Goal: Task Accomplishment & Management: Manage account settings

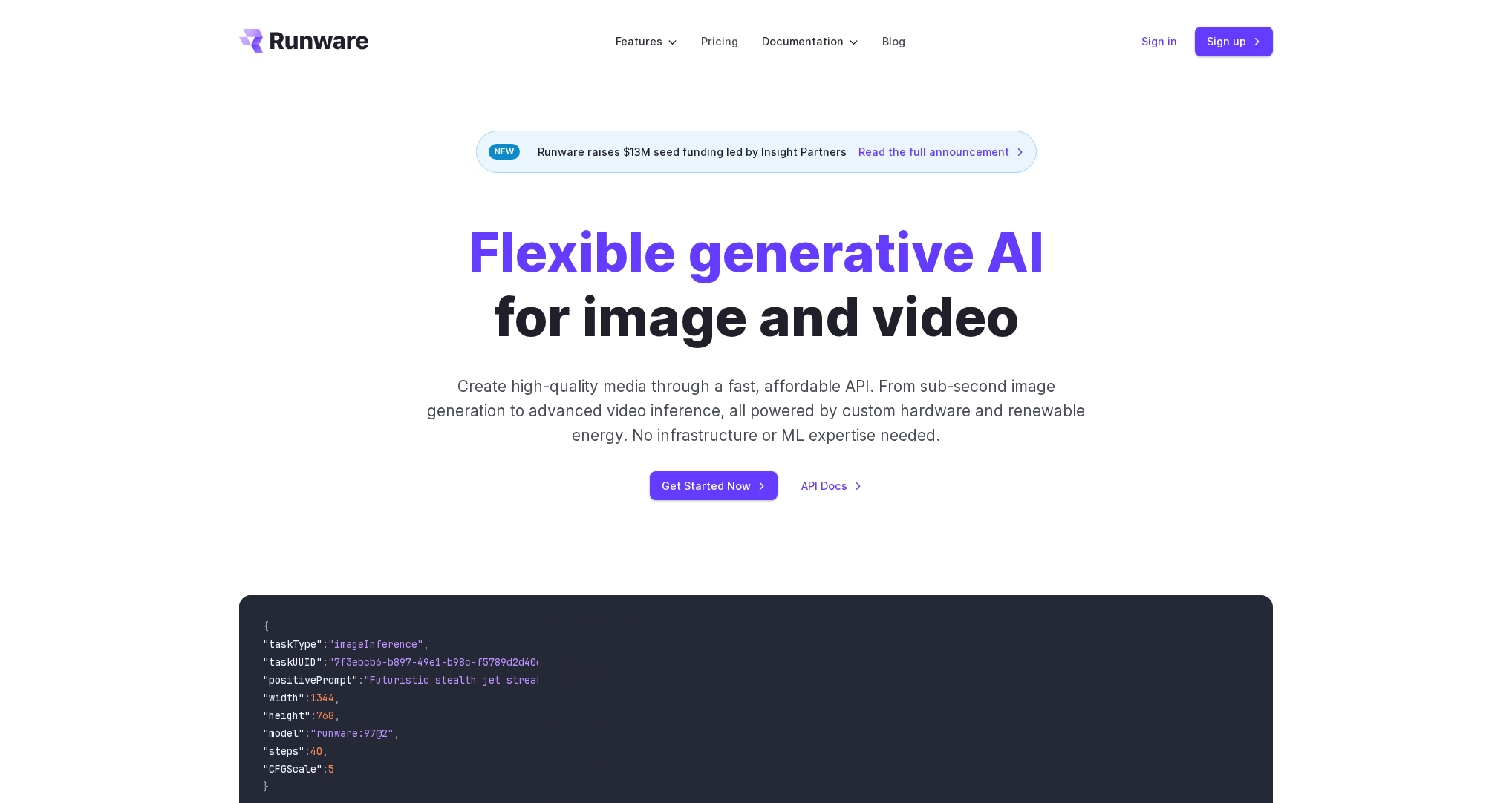
click at [1150, 41] on link "Sign in" at bounding box center [1159, 41] width 36 height 17
click at [1252, 43] on link "Sign up" at bounding box center [1233, 41] width 78 height 29
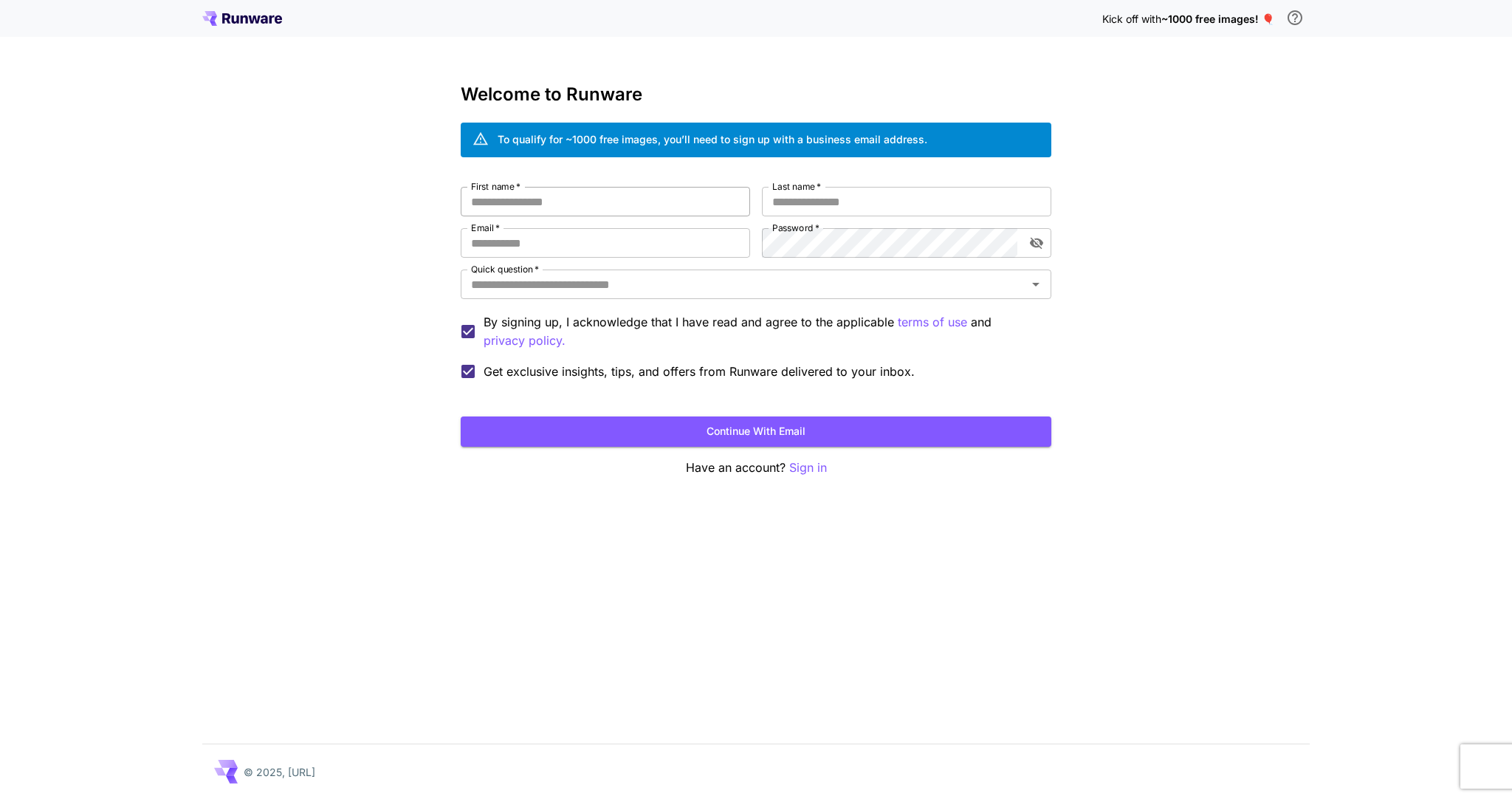
click at [538, 214] on input "First name   *" at bounding box center [606, 201] width 290 height 29
type input "****"
type input "*"
type input "***"
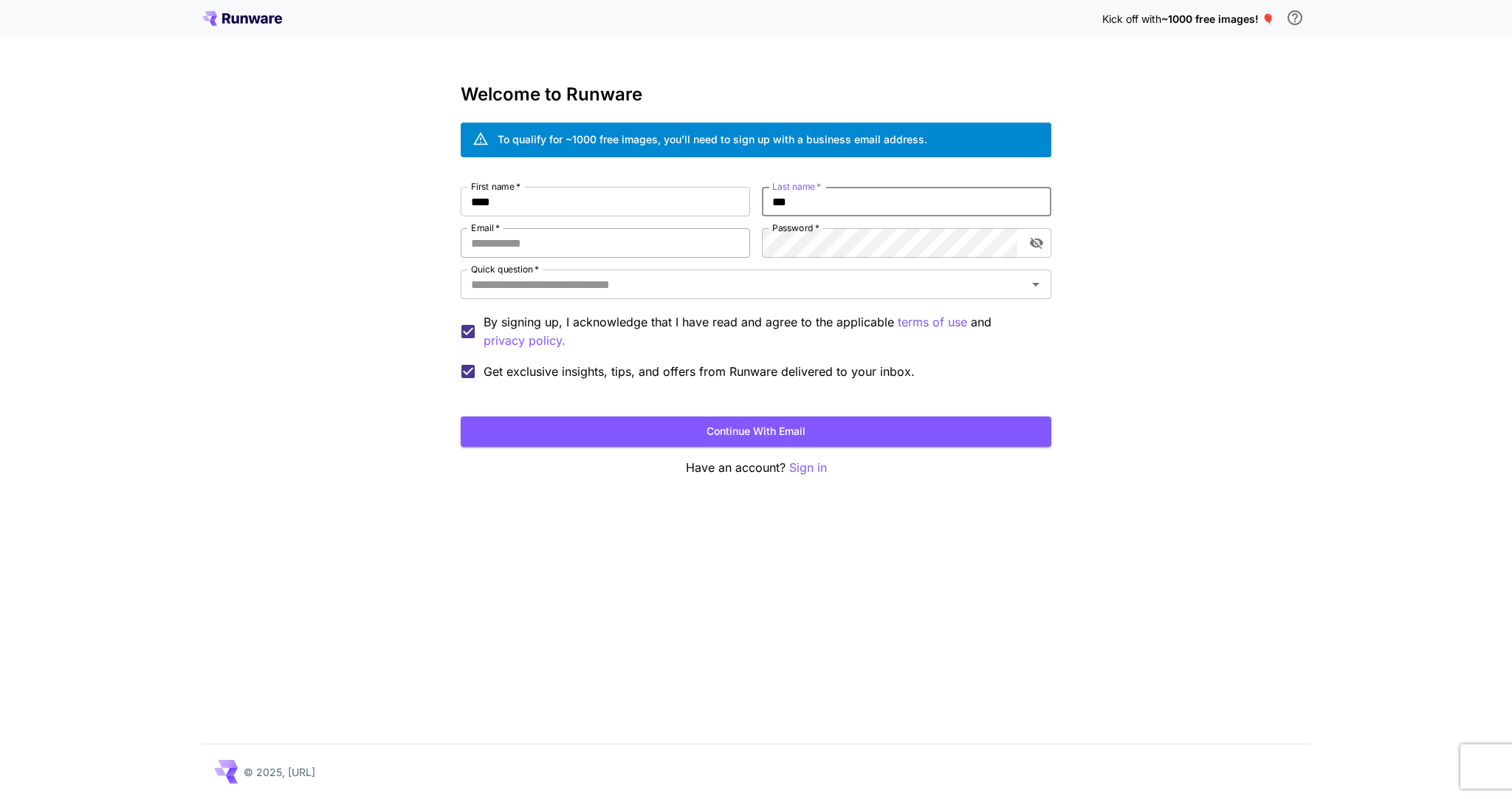
click at [512, 242] on input "Email   *" at bounding box center [606, 242] width 290 height 29
type input "**********"
click at [1059, 250] on div "**********" at bounding box center [756, 400] width 1512 height 799
click at [1031, 243] on icon "toggle password visibility" at bounding box center [1037, 244] width 13 height 12
click at [778, 285] on input "Quick question   *" at bounding box center [744, 284] width 558 height 21
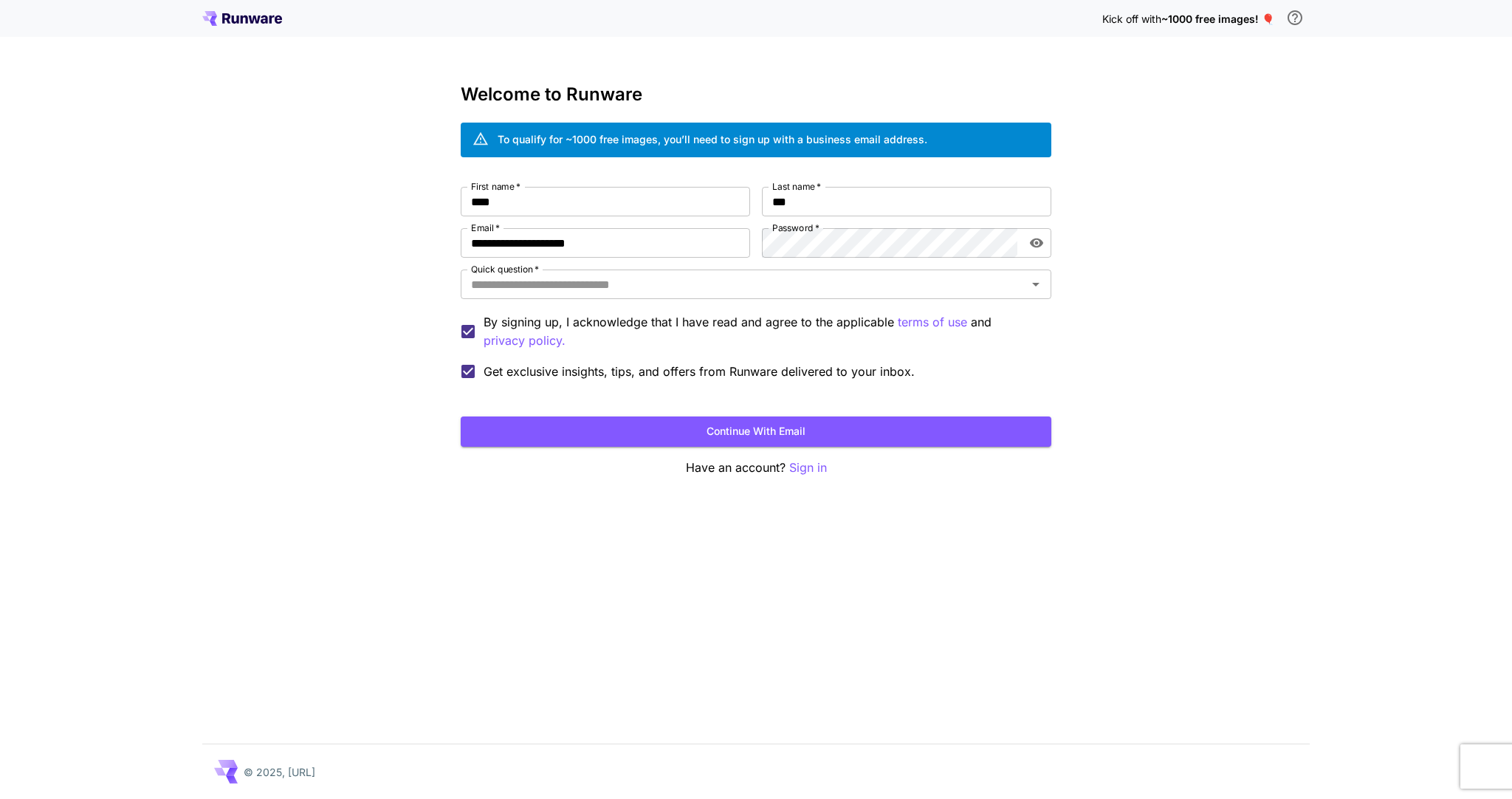
click at [1327, 313] on div "**********" at bounding box center [756, 400] width 1512 height 799
click at [798, 290] on input "Quick question   *" at bounding box center [744, 284] width 558 height 21
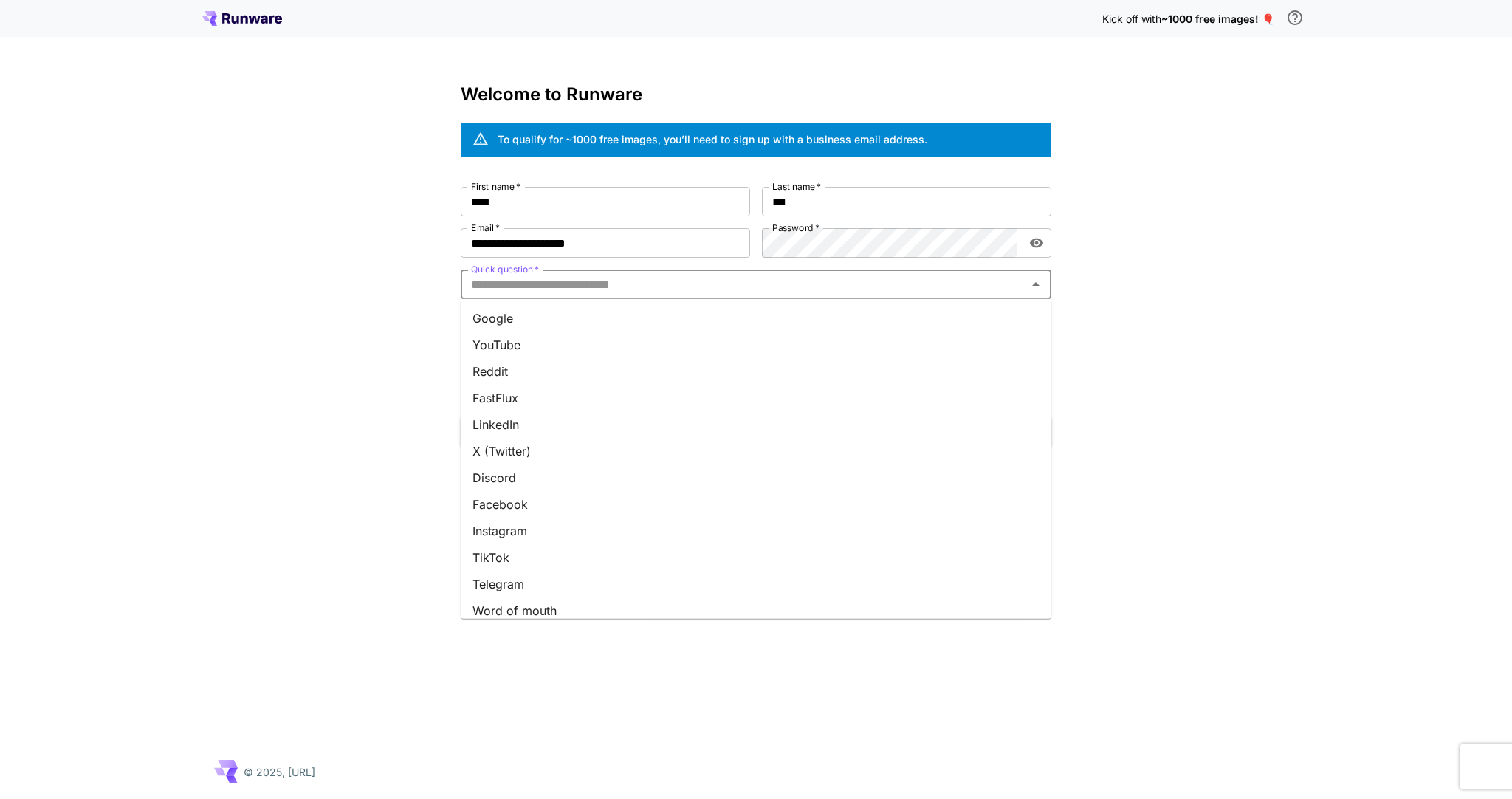
click at [731, 319] on li "Google" at bounding box center [756, 319] width 591 height 27
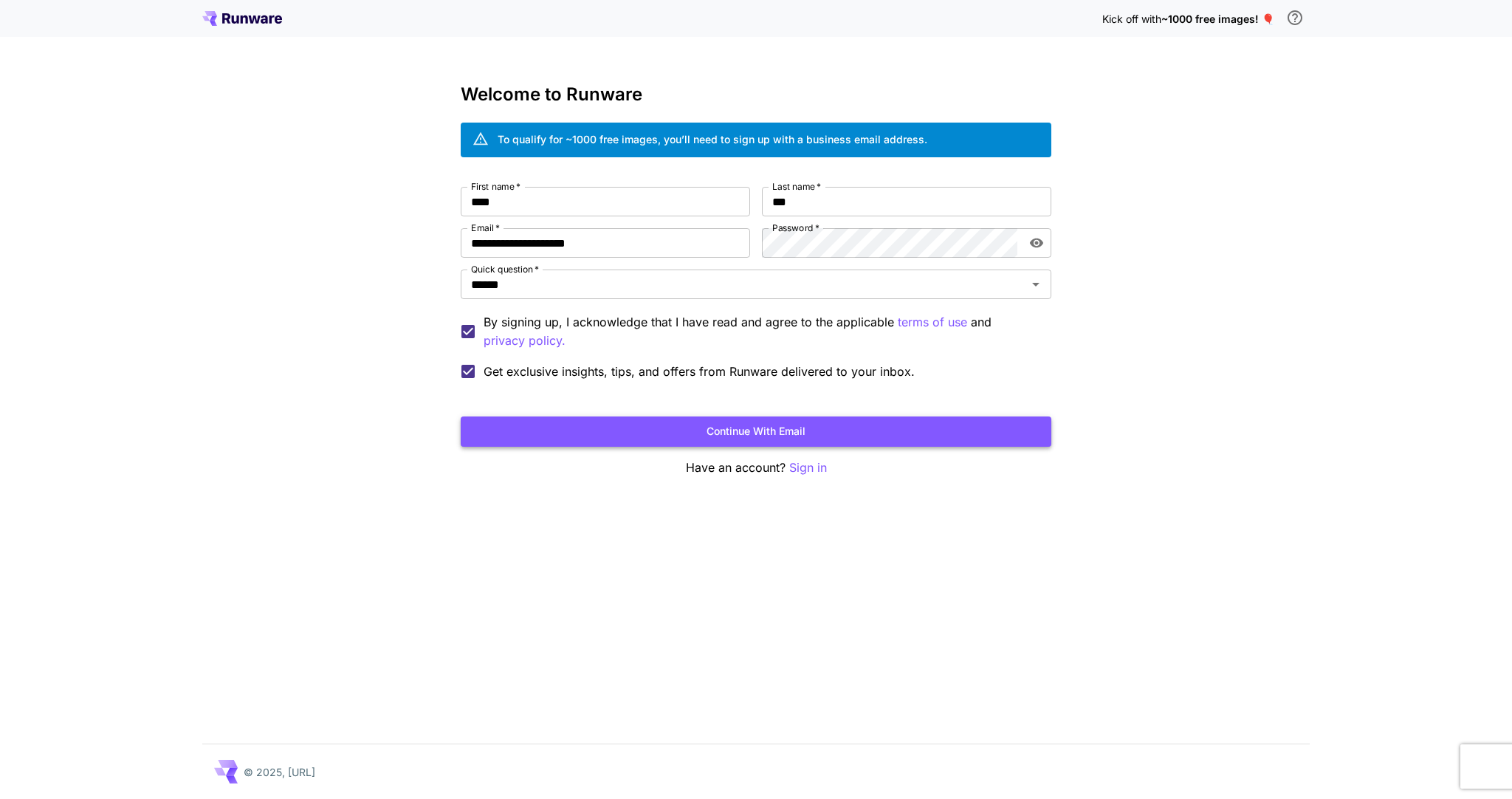
click at [739, 433] on button "Continue with email" at bounding box center [756, 432] width 591 height 30
click at [857, 421] on button "Continue with email" at bounding box center [756, 432] width 591 height 30
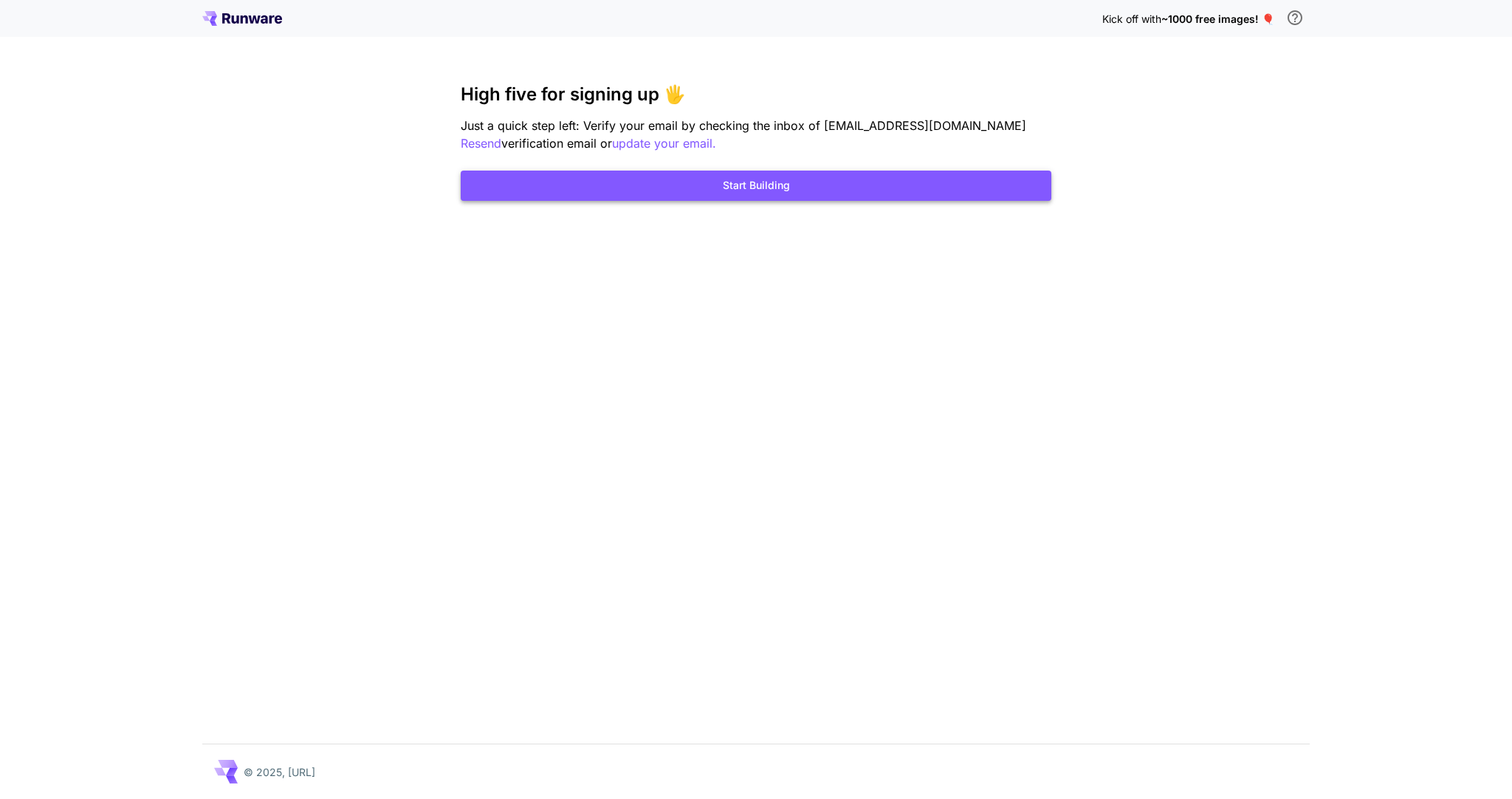
click at [765, 178] on button "Start Building" at bounding box center [756, 186] width 591 height 30
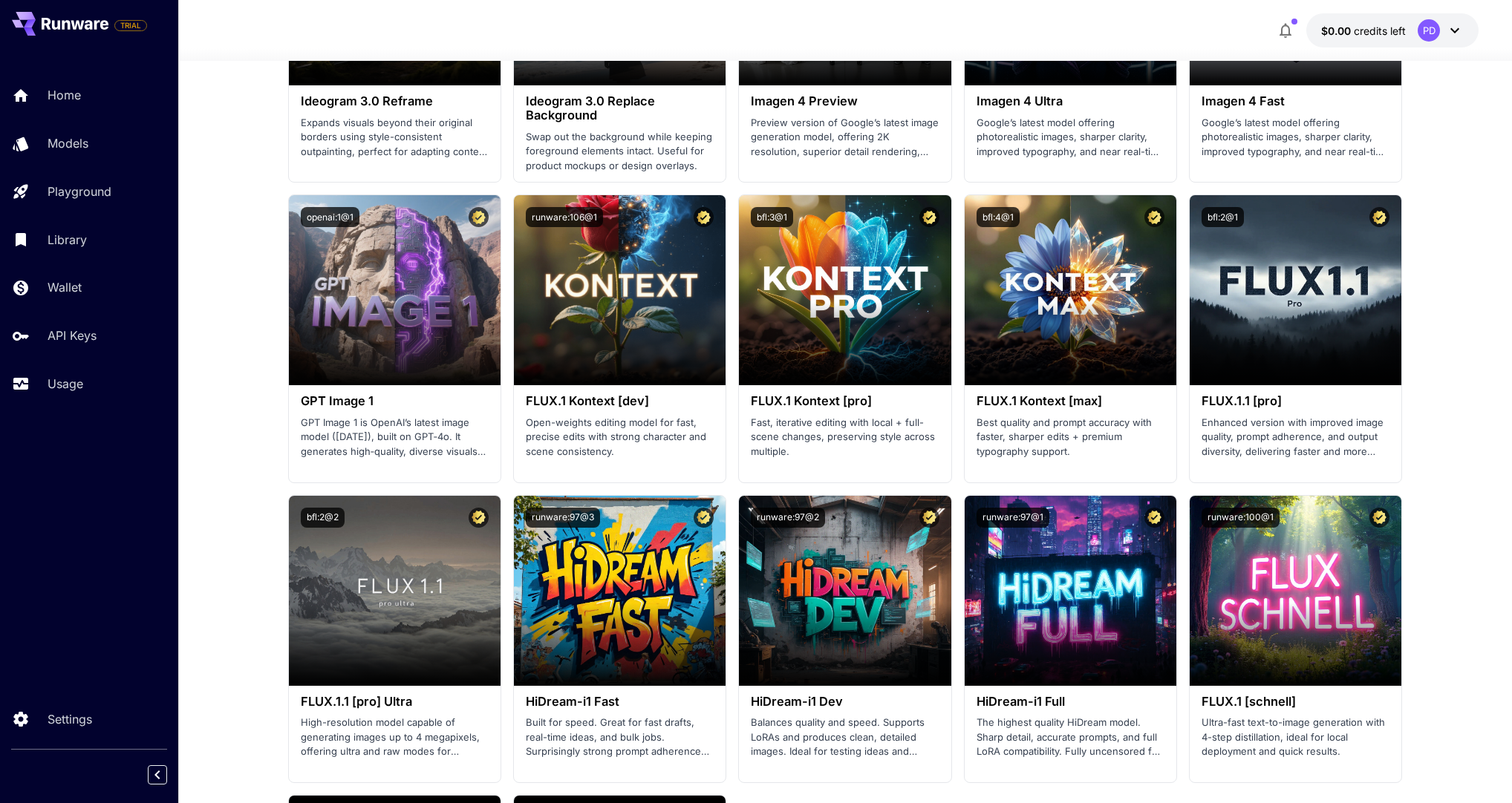
scroll to position [1764, 0]
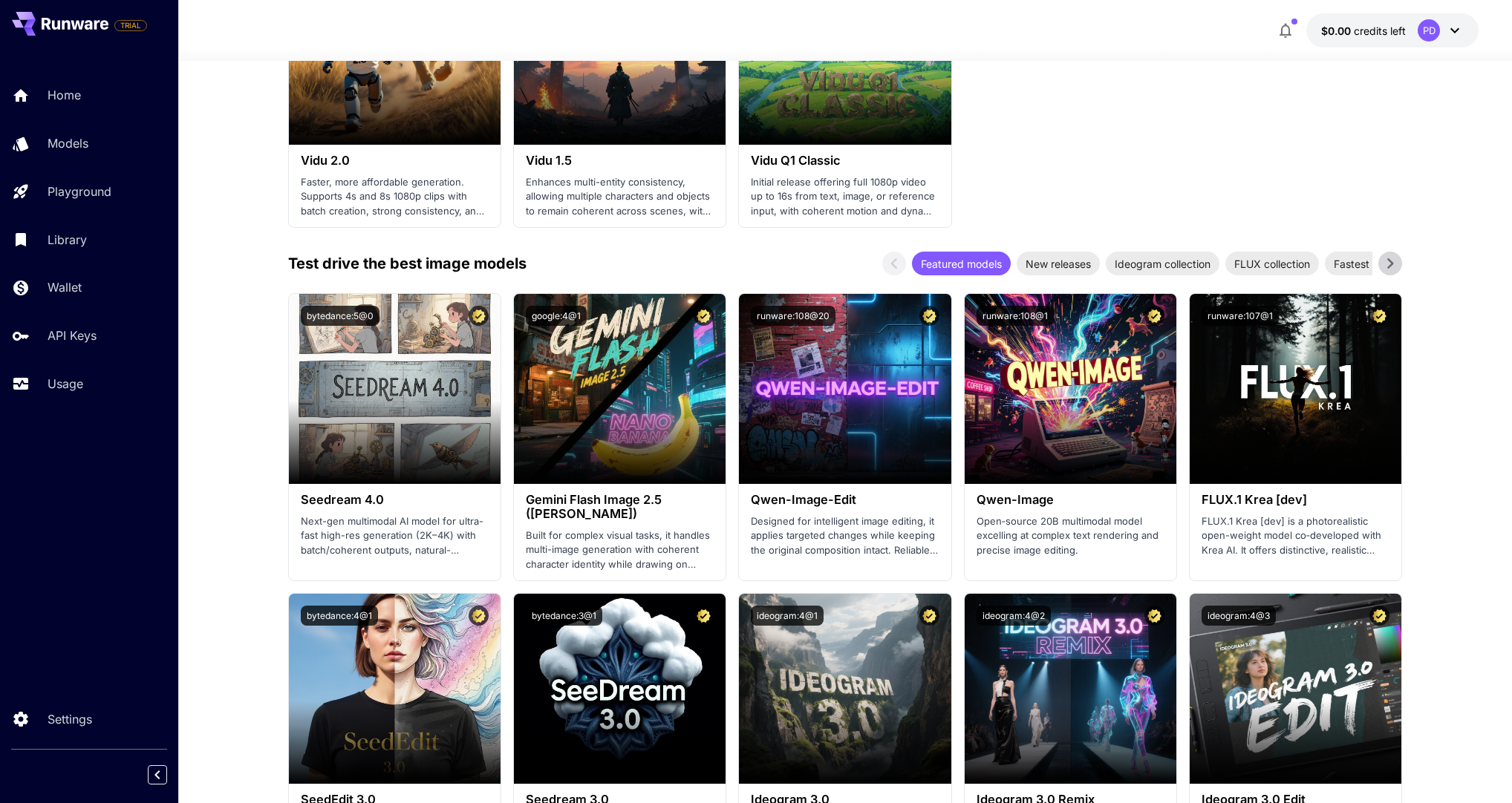
click at [1466, 28] on button "$0.00 credits left PD" at bounding box center [1392, 30] width 172 height 34
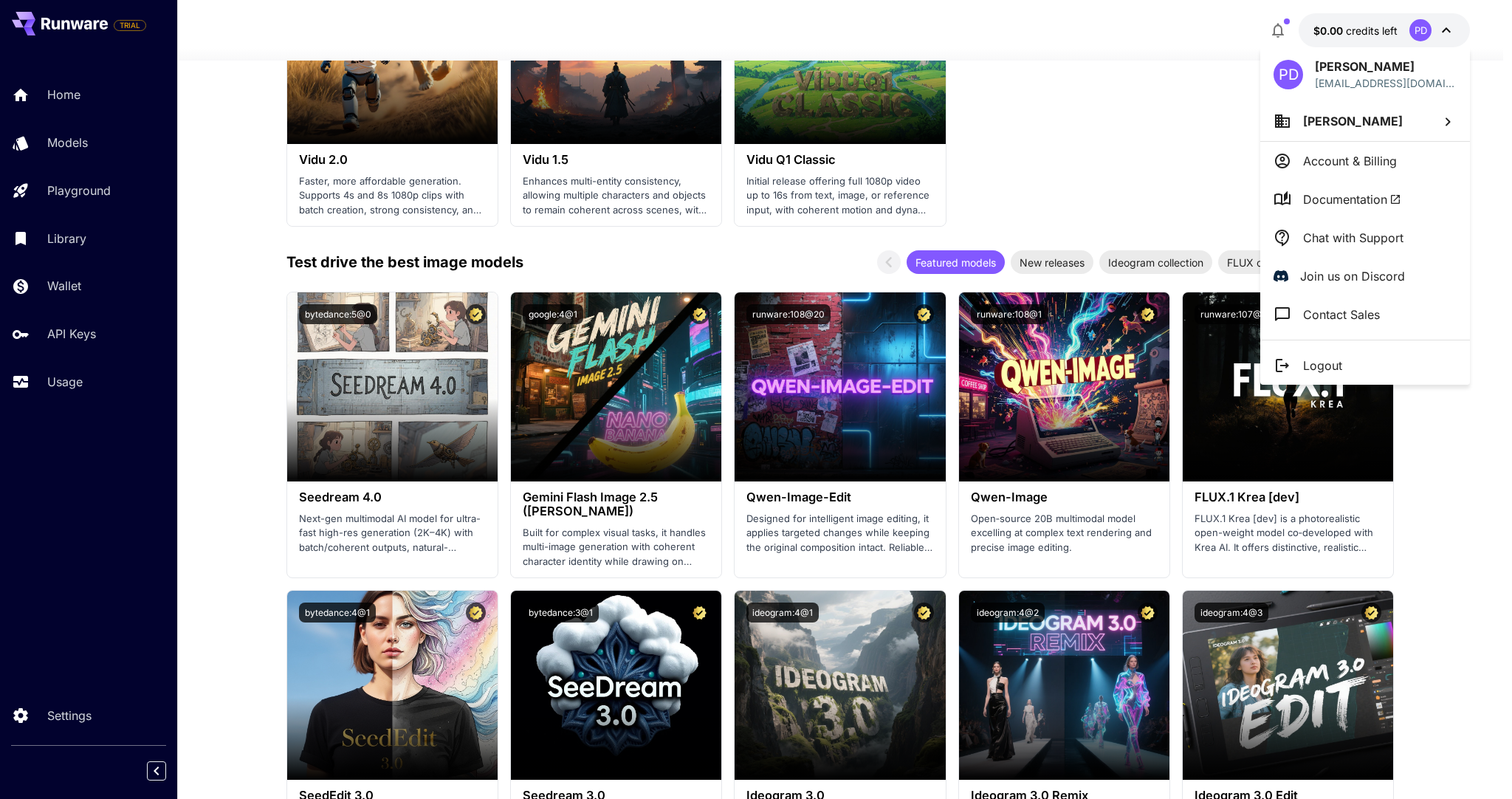
click at [1457, 29] on div at bounding box center [756, 400] width 1512 height 799
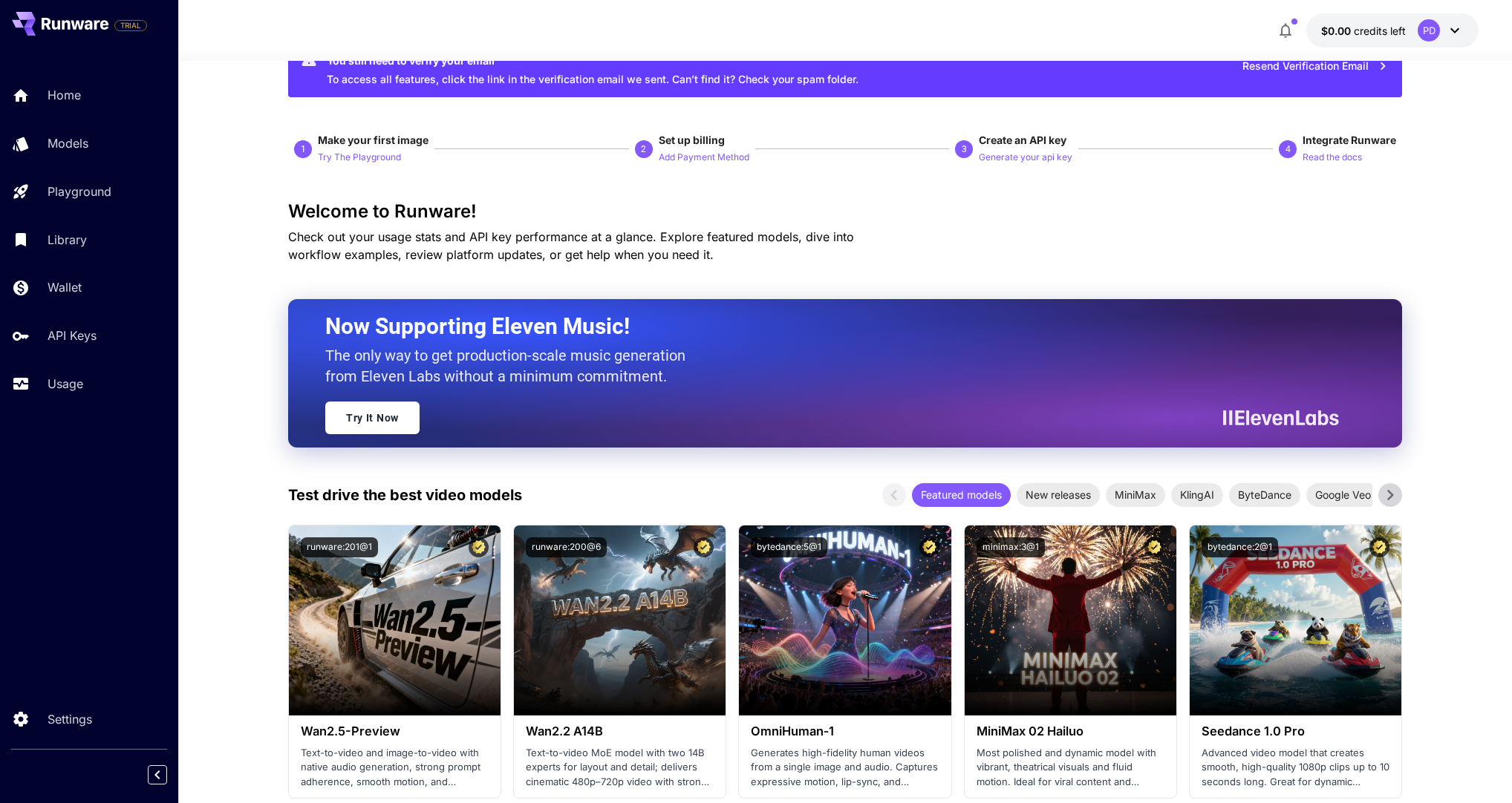
scroll to position [0, 0]
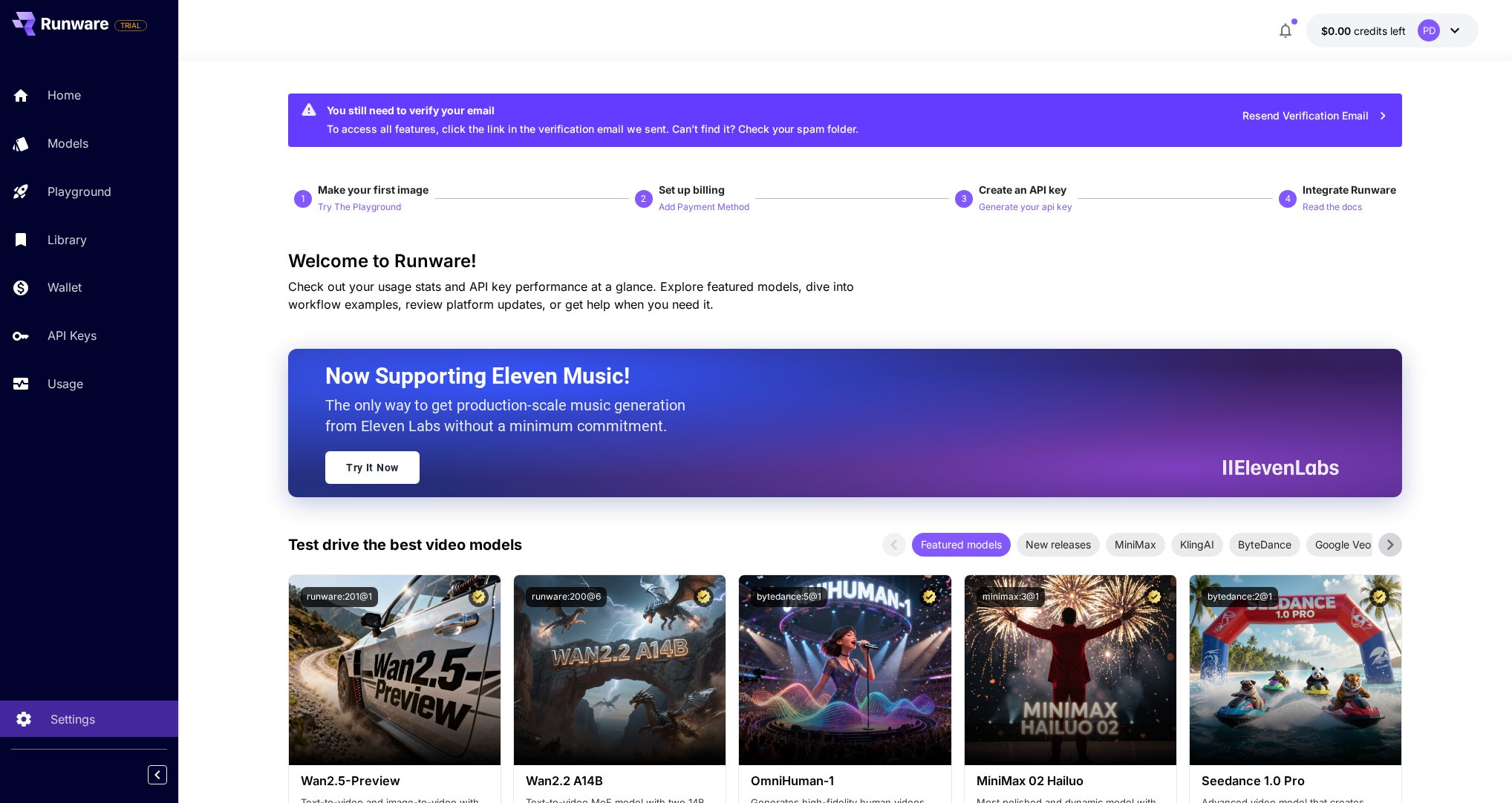
drag, startPoint x: 82, startPoint y: 693, endPoint x: 79, endPoint y: 706, distance: 13.3
click at [80, 702] on div "TRIAL Home Models Playground Library Wallet API Keys Usage Settings" at bounding box center [89, 402] width 178 height 803
click at [155, 780] on icon "Collapse sidebar" at bounding box center [156, 775] width 18 height 18
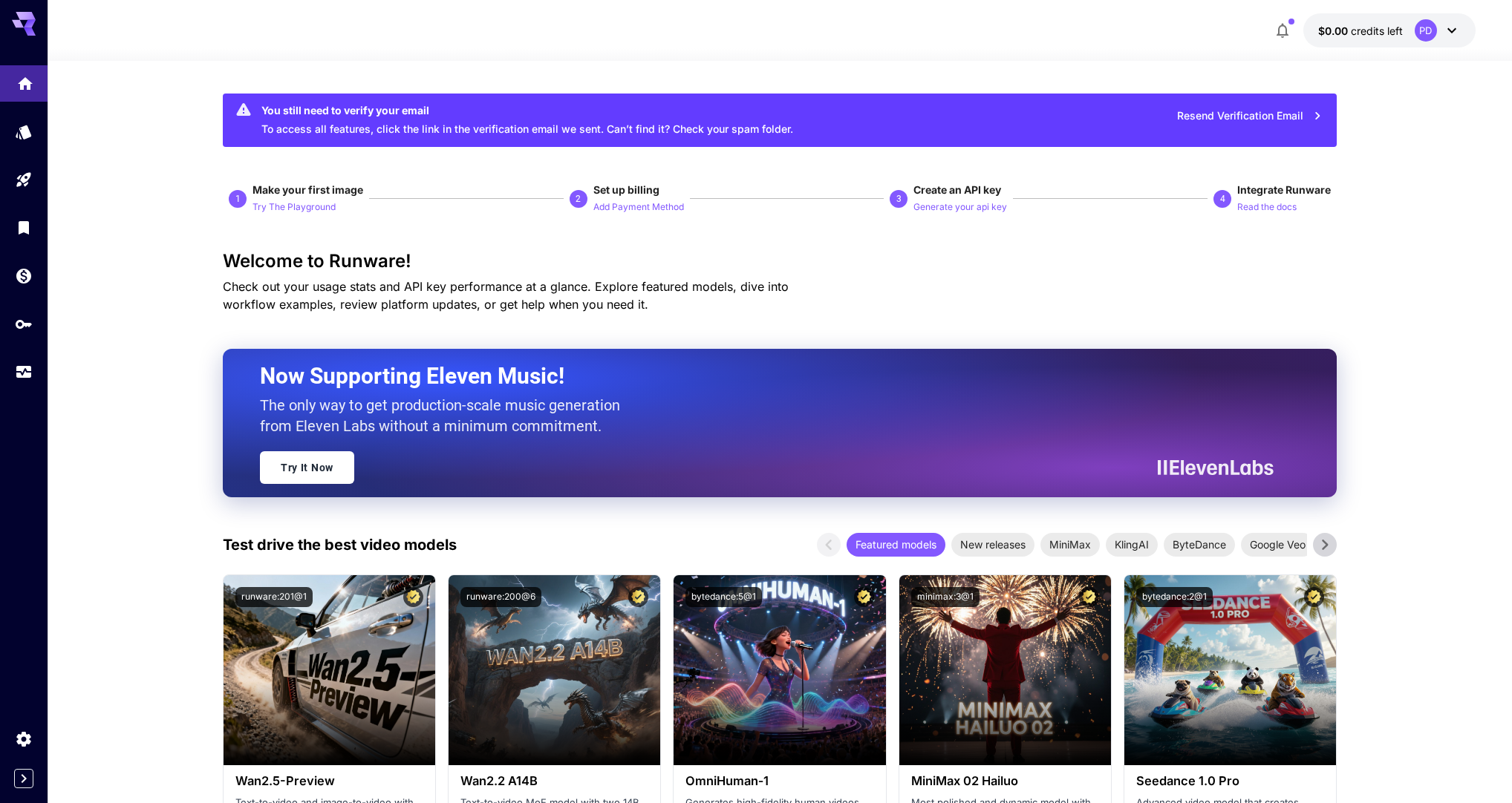
click at [17, 89] on icon "Home" at bounding box center [25, 79] width 18 height 18
click at [15, 23] on icon at bounding box center [23, 19] width 23 height 16
click at [15, 129] on link at bounding box center [23, 131] width 48 height 36
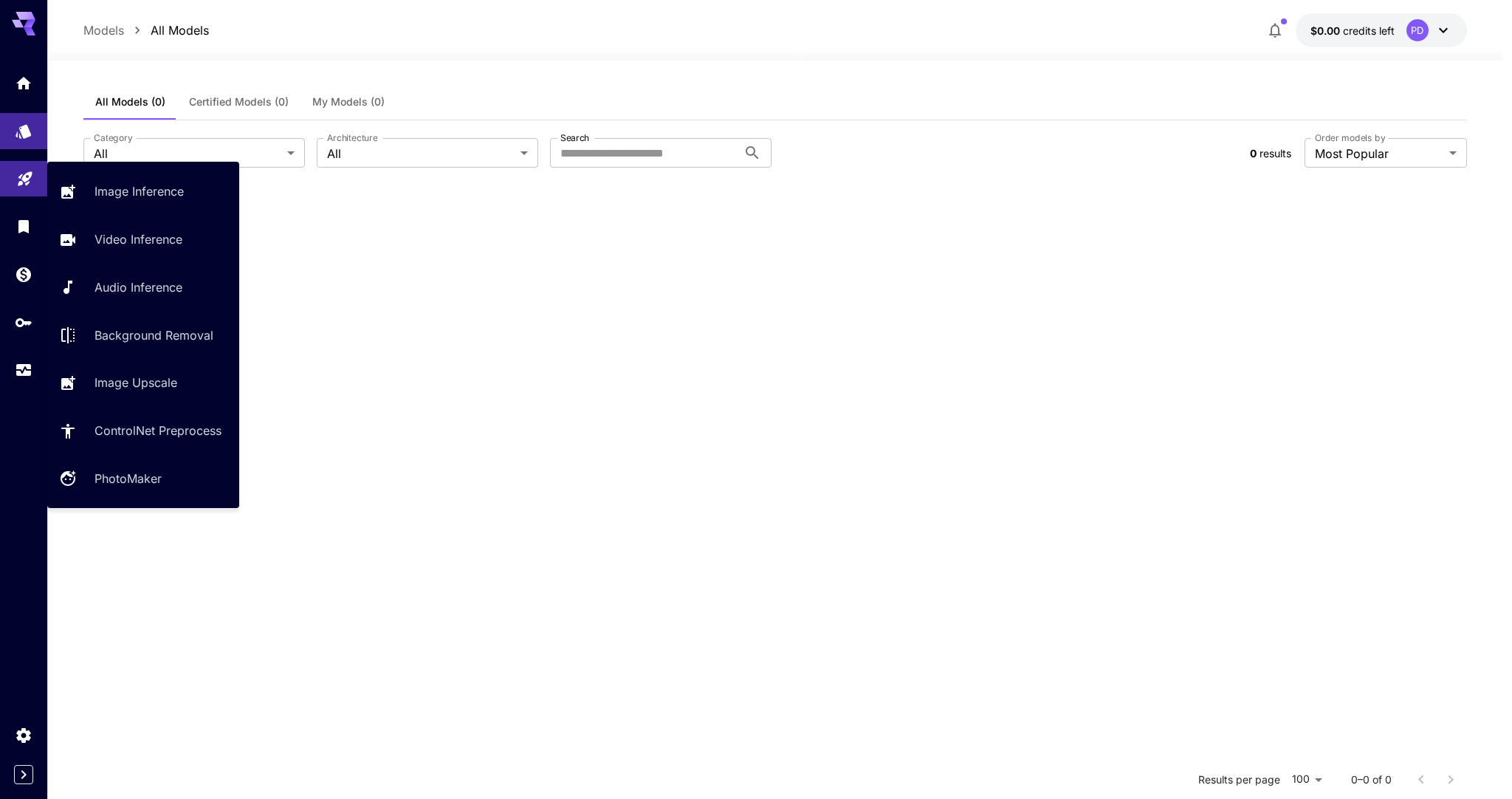
click at [23, 182] on icon "Playground" at bounding box center [25, 174] width 17 height 17
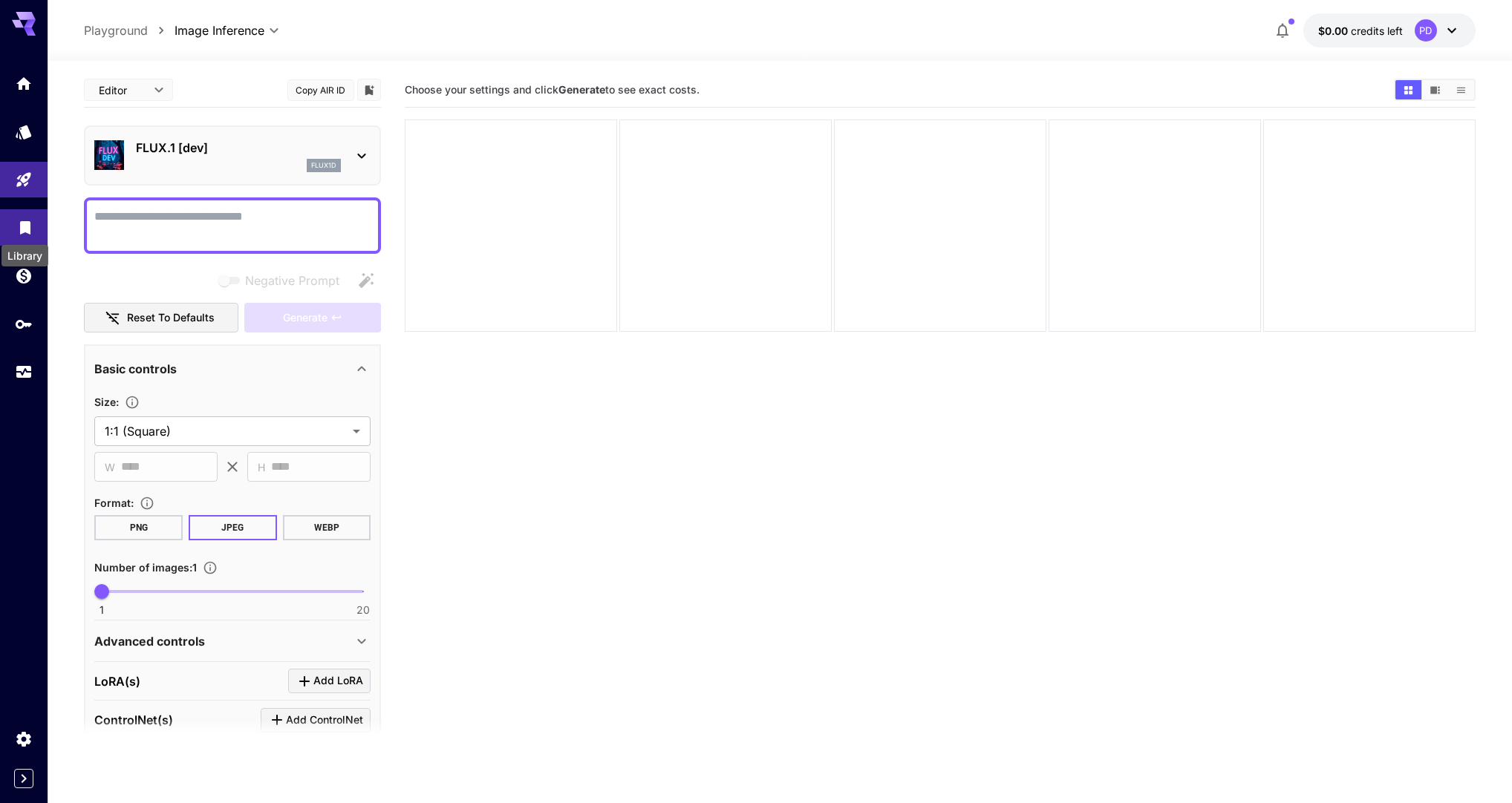
click at [21, 229] on icon "Library" at bounding box center [25, 223] width 10 height 13
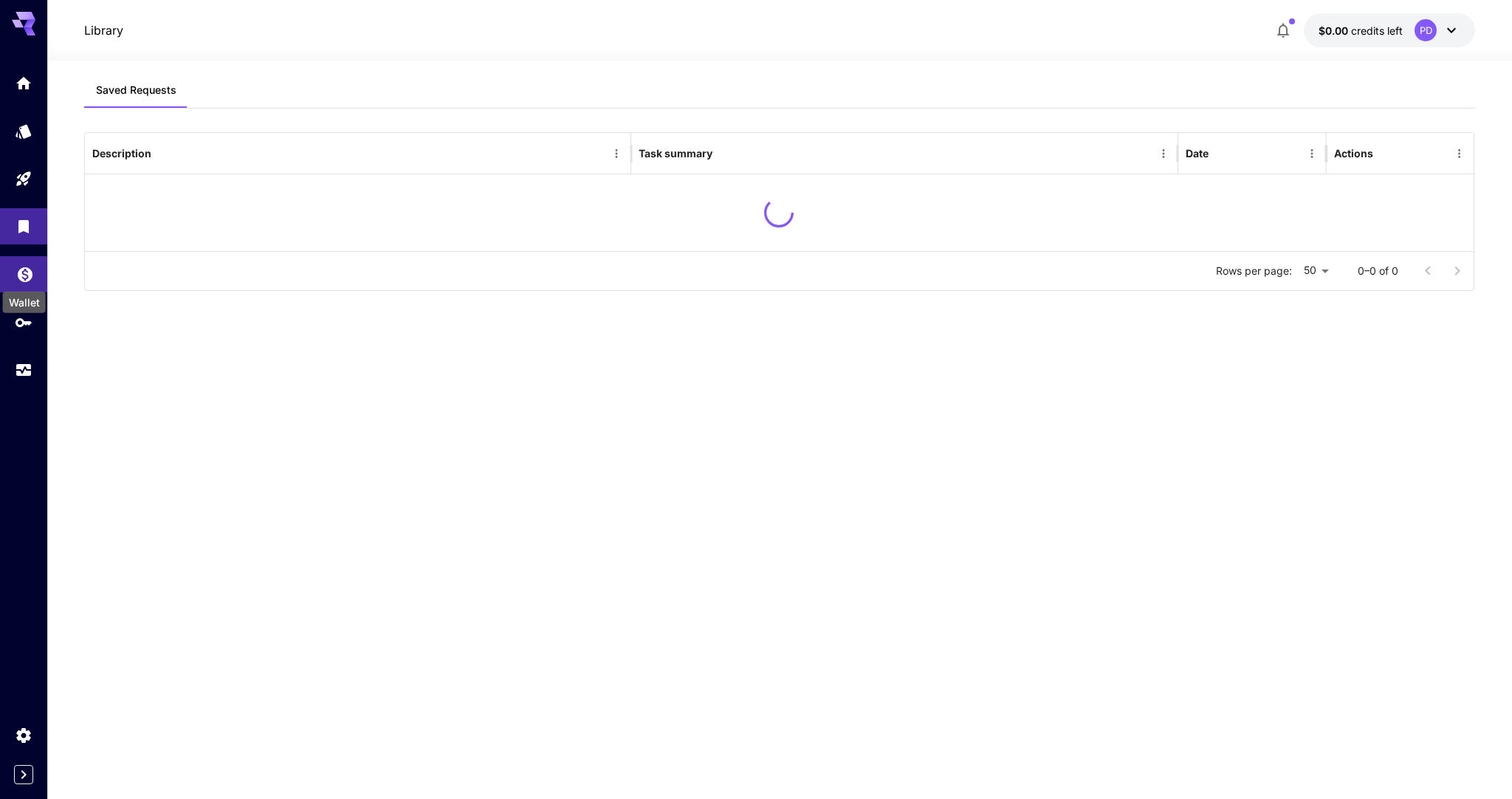
click at [23, 271] on icon "Wallet" at bounding box center [25, 270] width 17 height 17
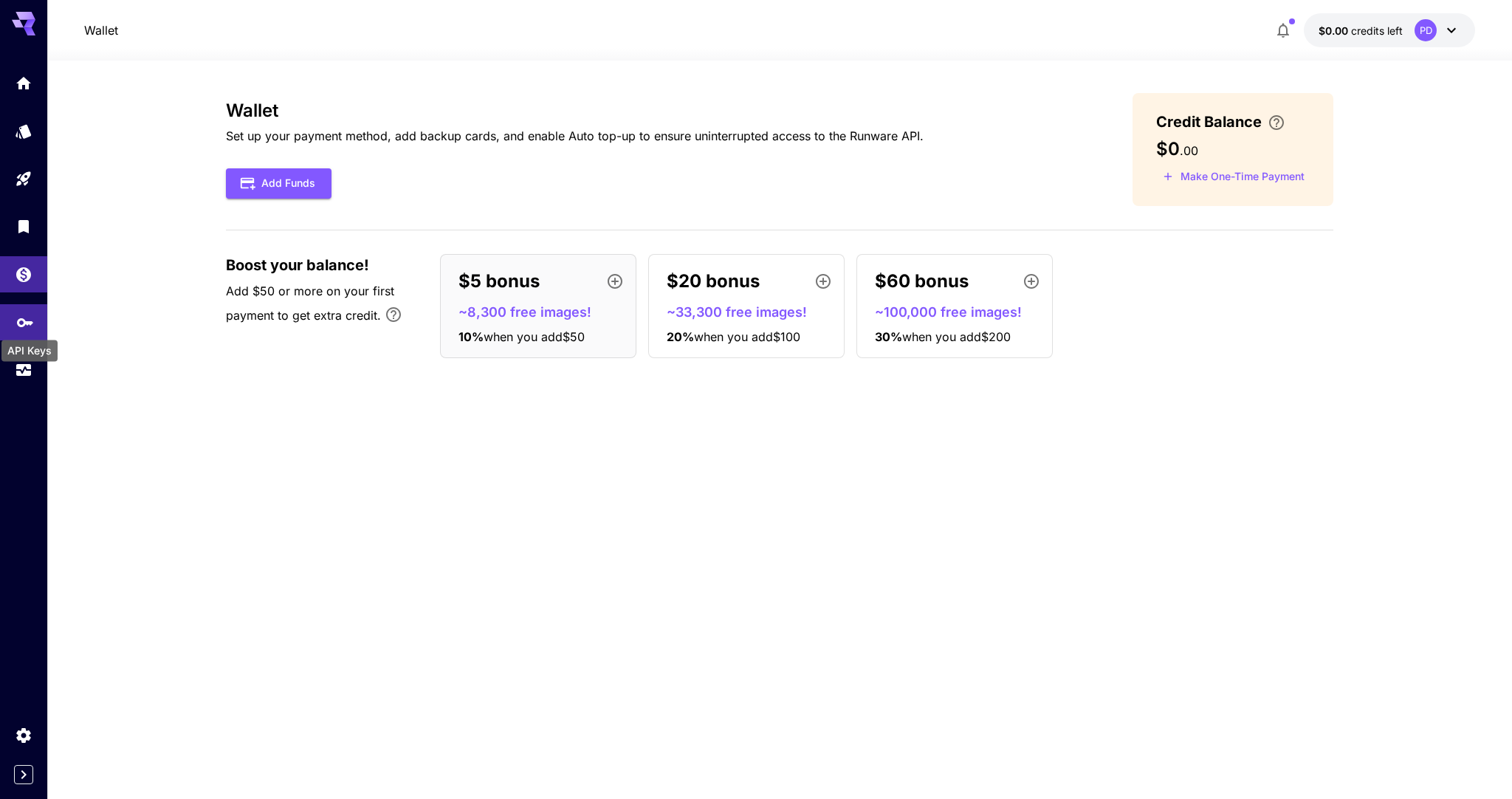
click at [19, 326] on icon "API Keys" at bounding box center [25, 317] width 17 height 17
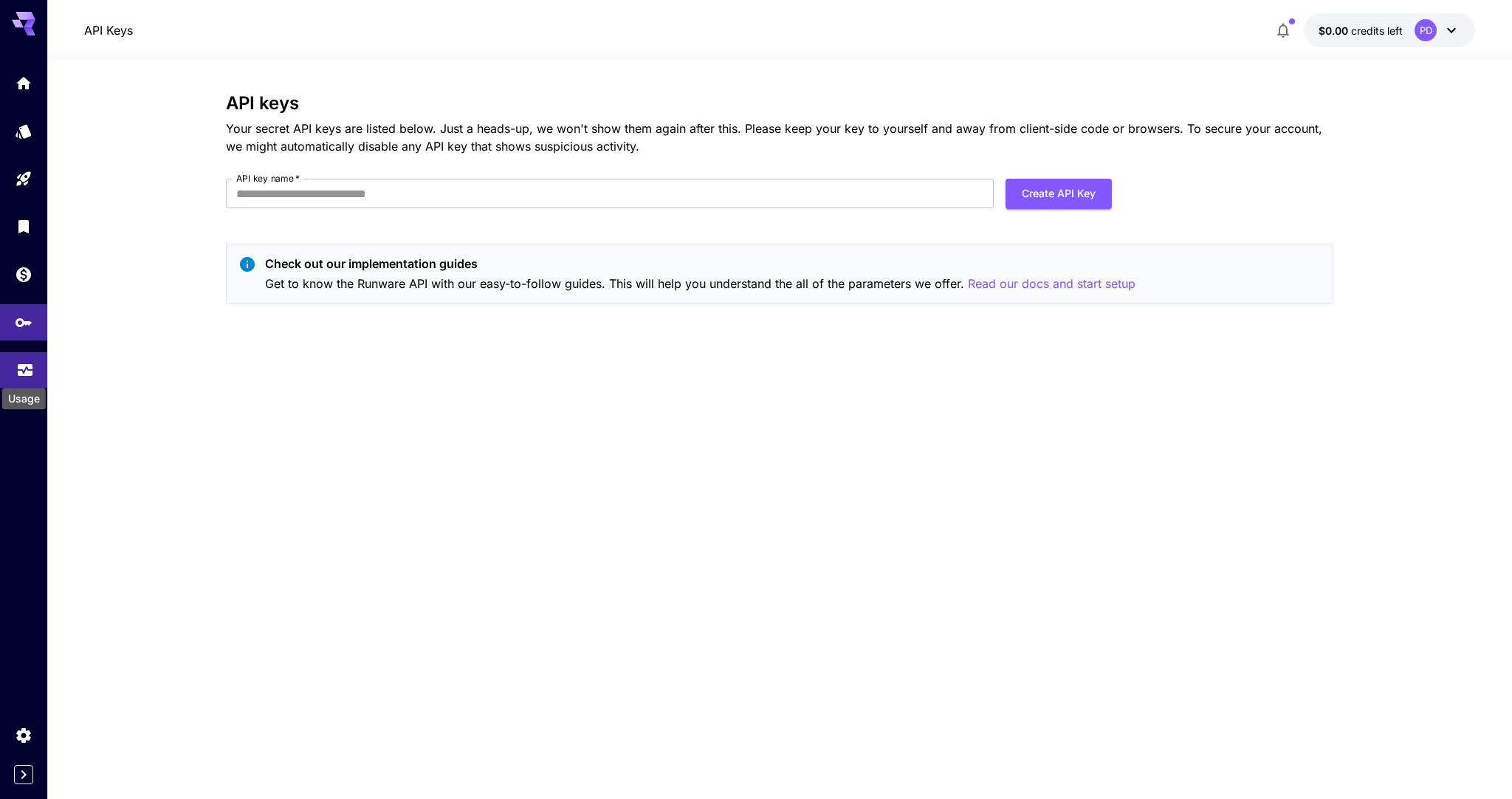
click at [37, 380] on div "Usage" at bounding box center [24, 394] width 47 height 33
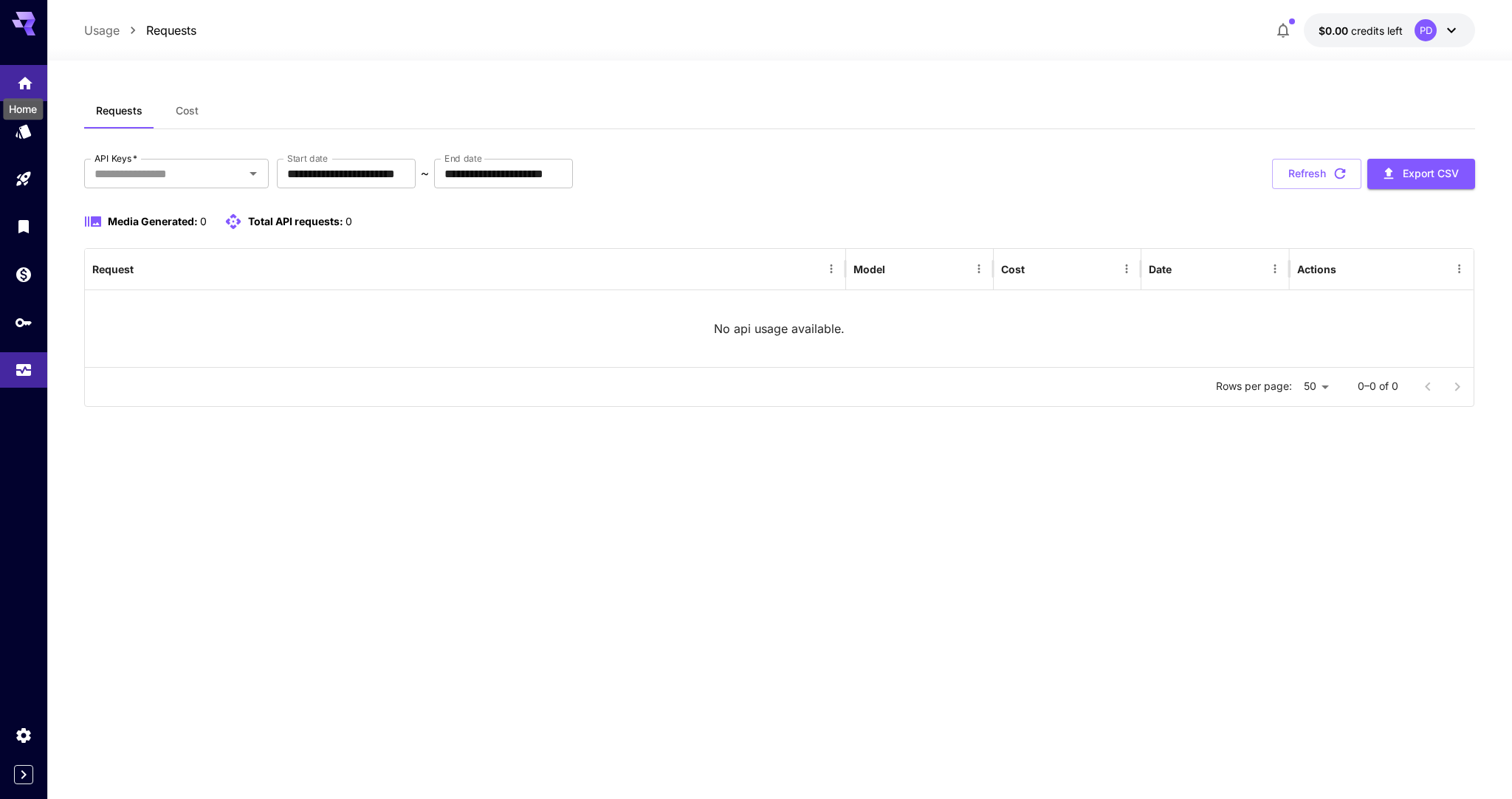
click at [18, 87] on icon "Home" at bounding box center [25, 78] width 17 height 17
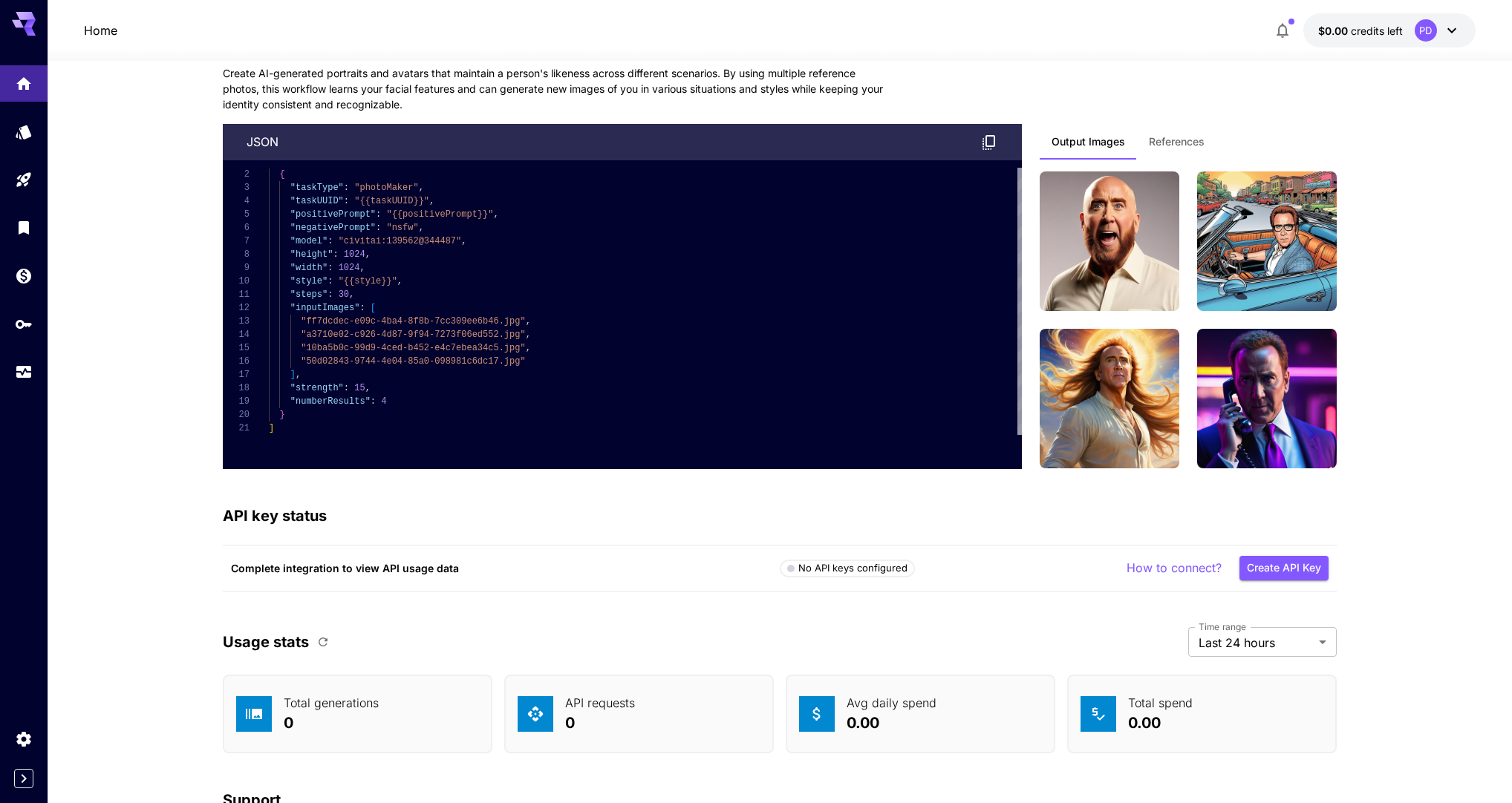
scroll to position [4032, 0]
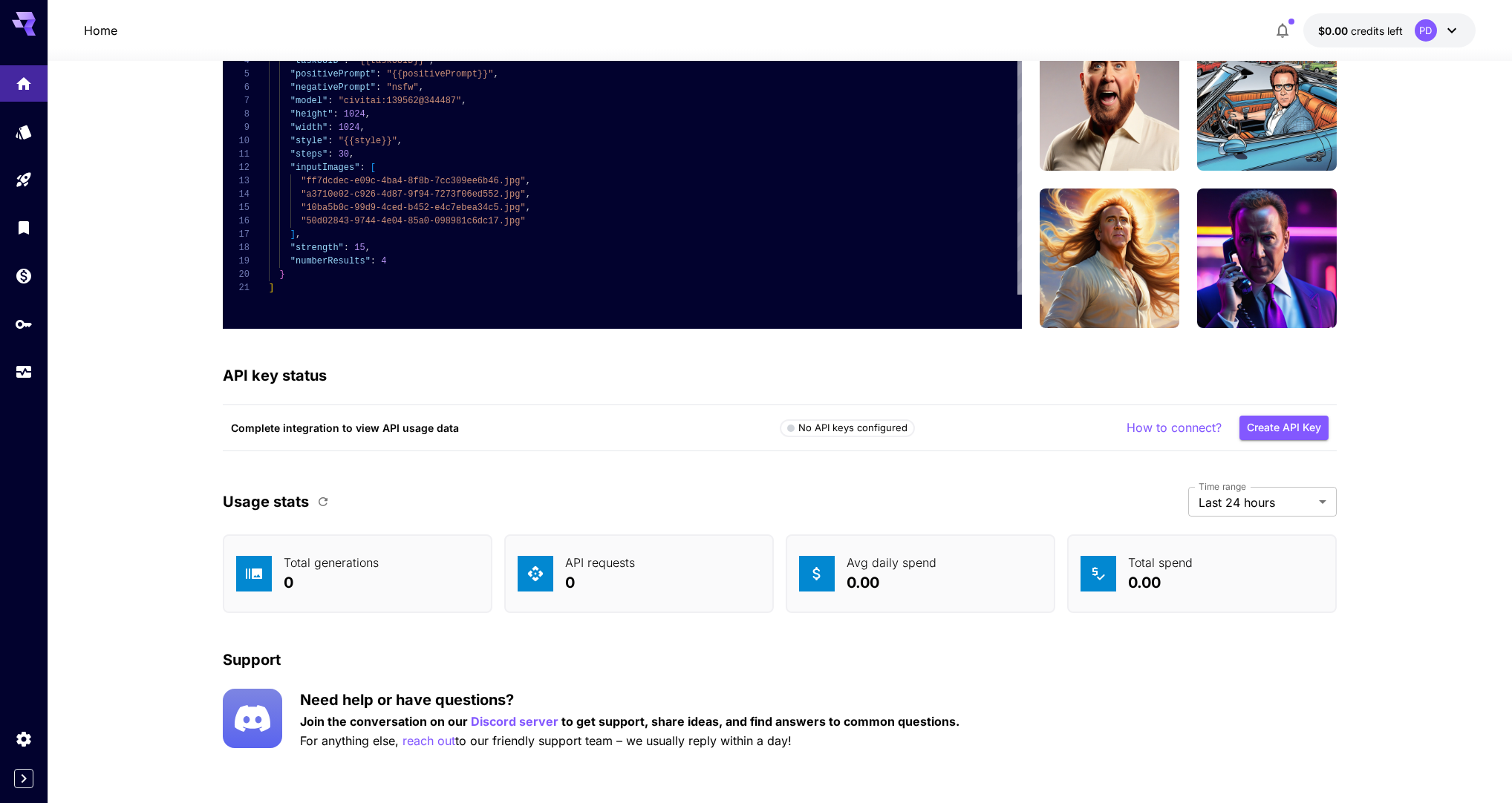
click at [15, 790] on div at bounding box center [23, 402] width 48 height 803
click at [17, 781] on icon "Expand sidebar" at bounding box center [23, 778] width 18 height 18
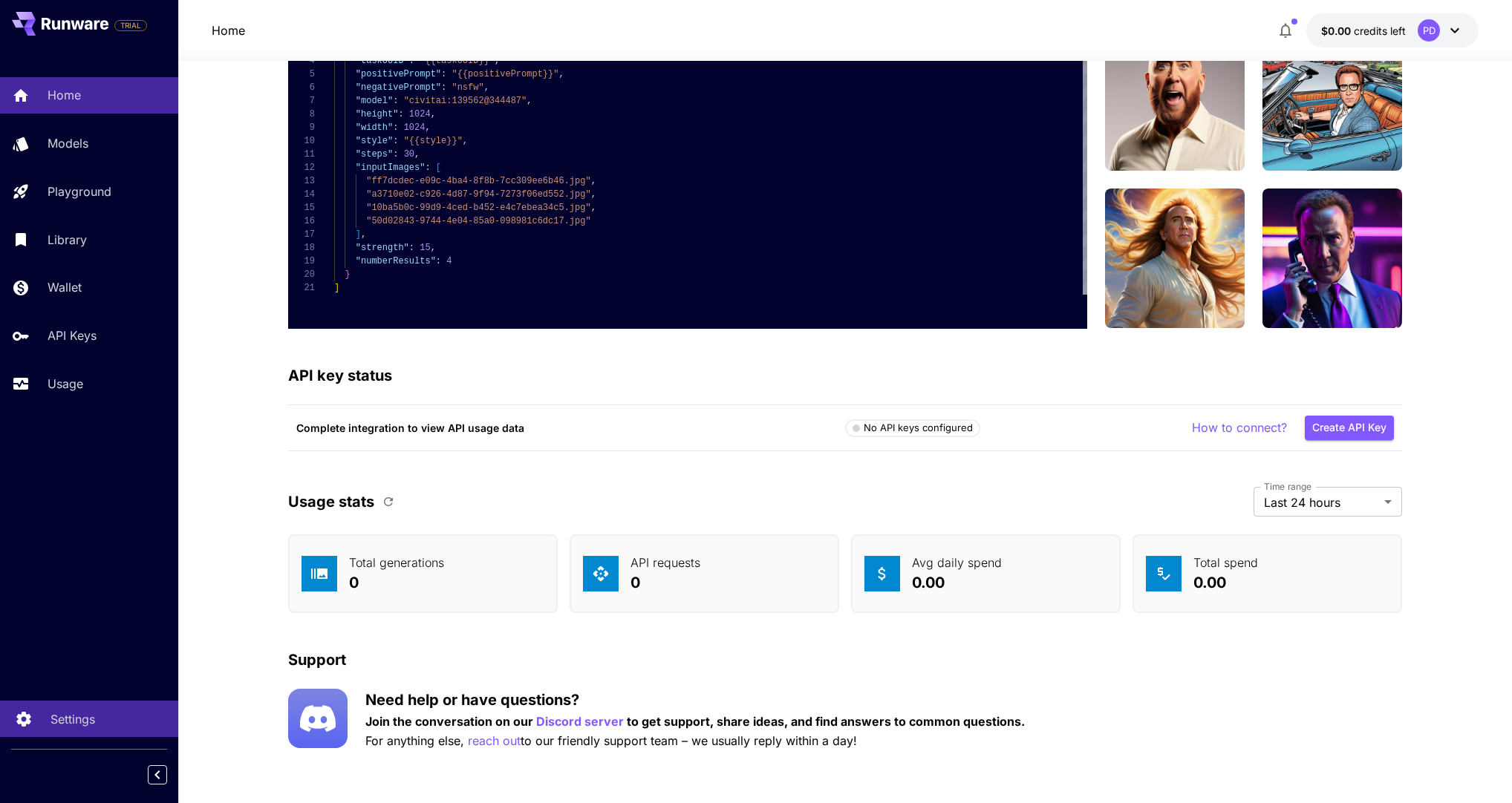
click at [37, 729] on link "Settings" at bounding box center [89, 719] width 178 height 36
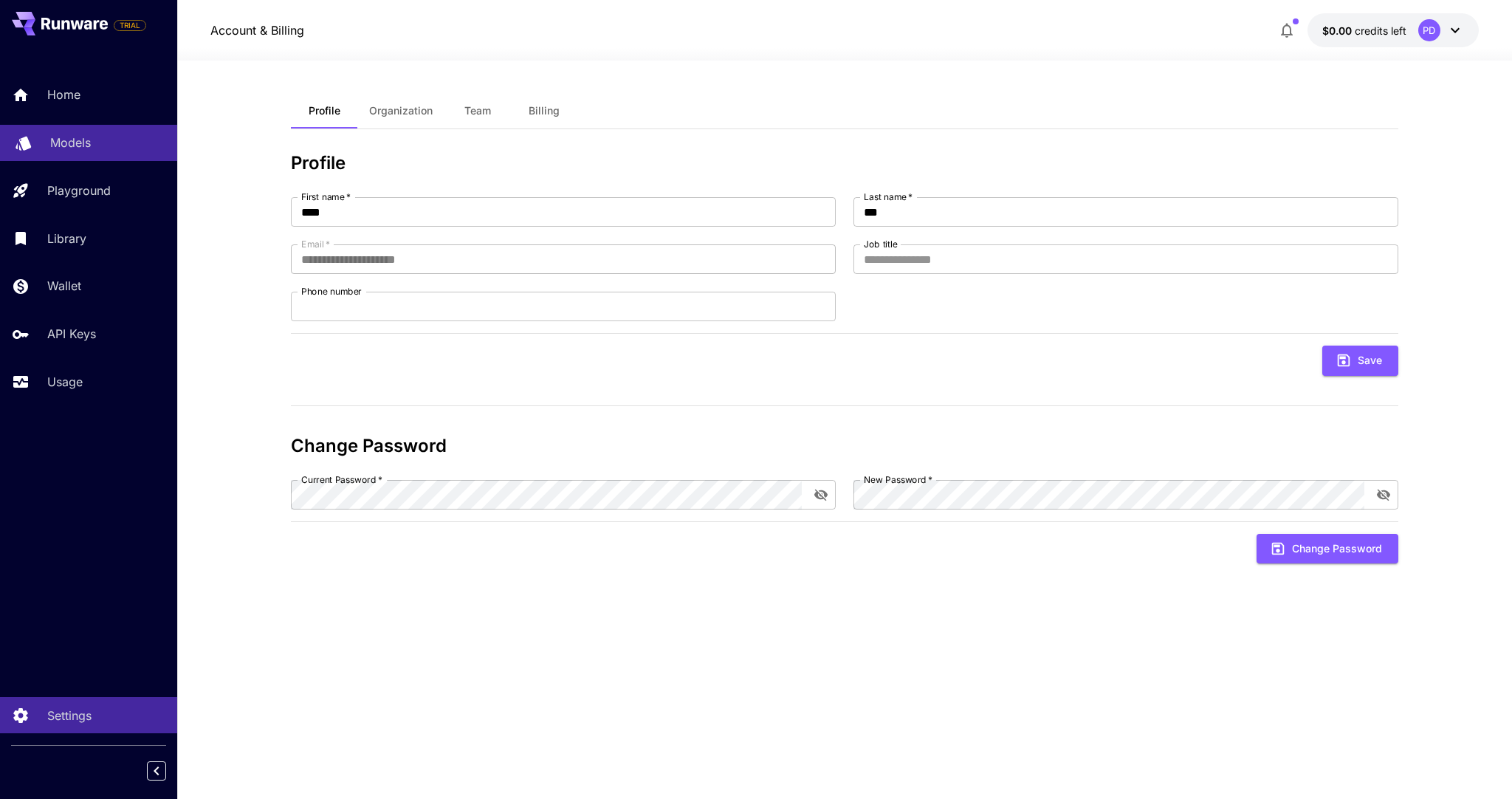
click at [66, 152] on link "Models" at bounding box center [88, 142] width 177 height 36
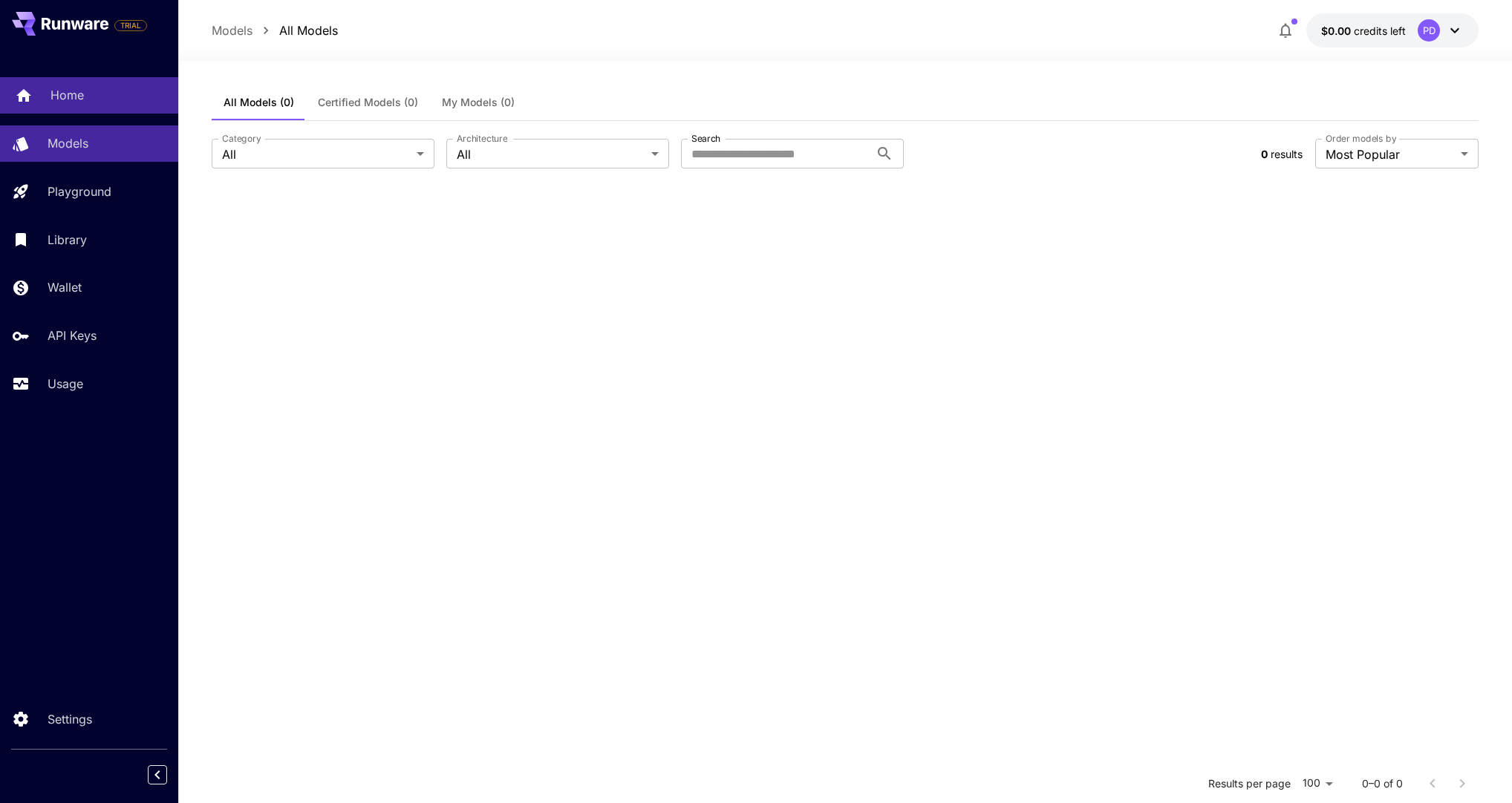
click at [84, 95] on div "Home" at bounding box center [108, 95] width 115 height 18
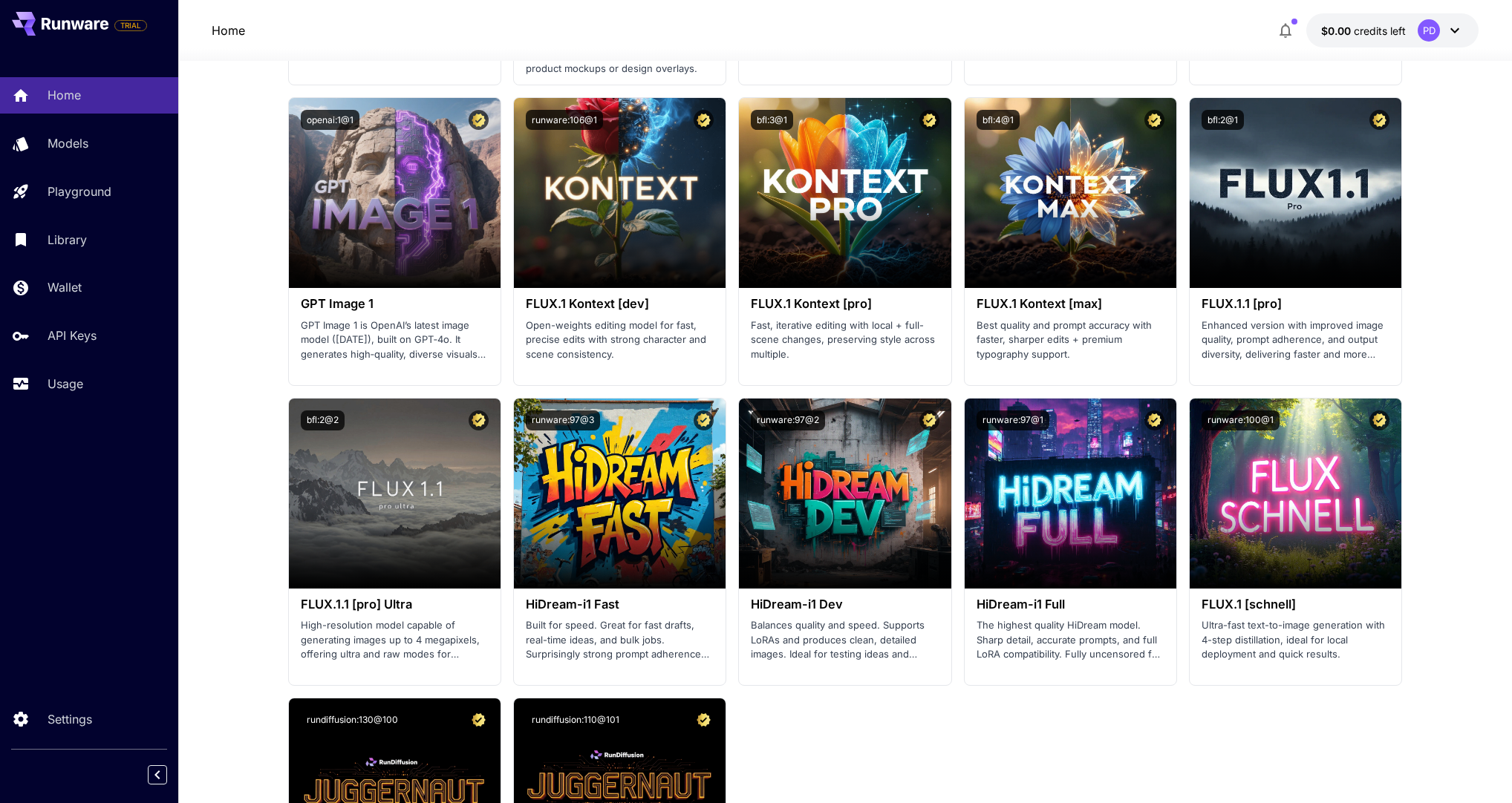
scroll to position [2908, 0]
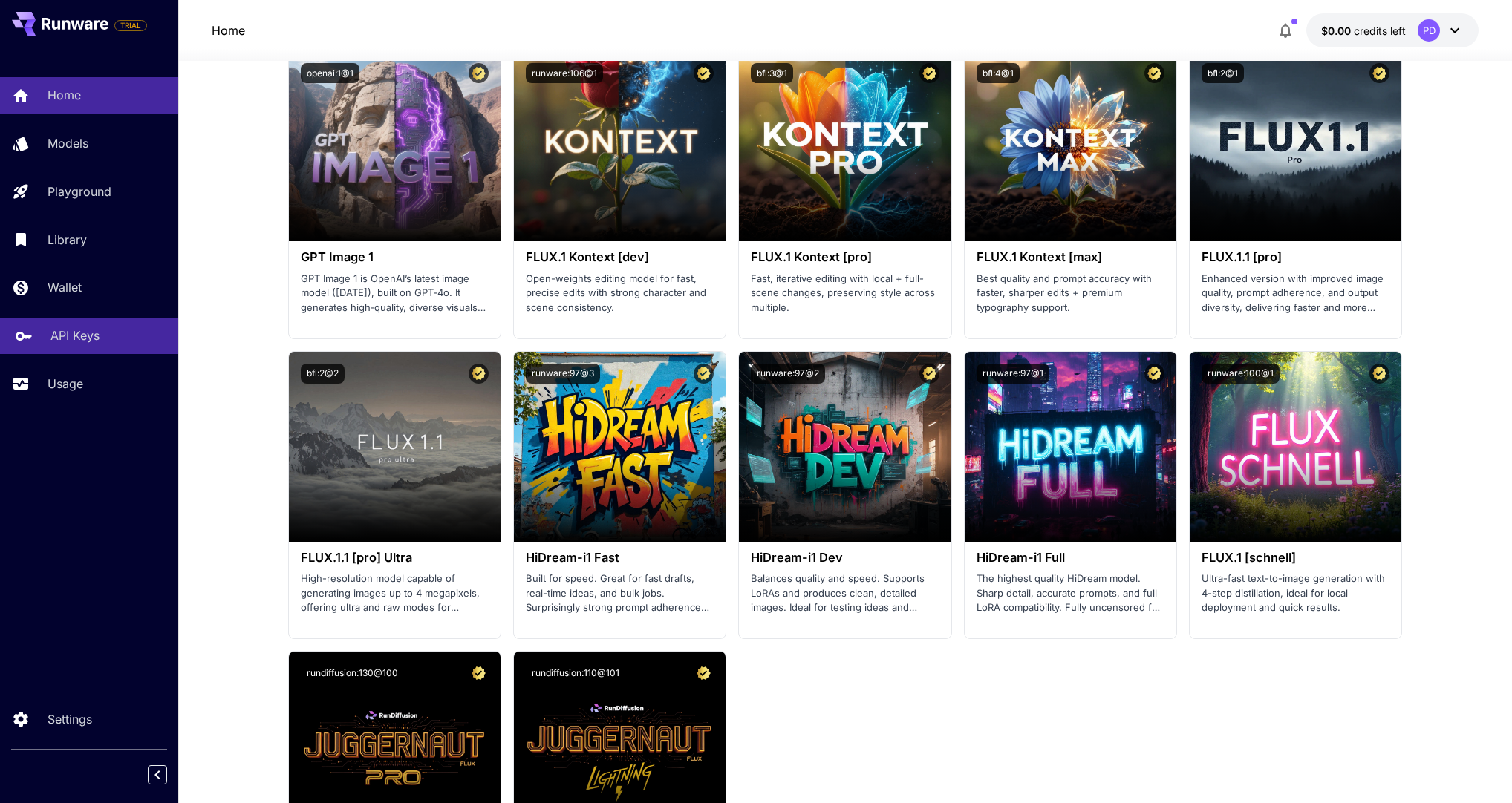
click at [74, 340] on p "API Keys" at bounding box center [74, 335] width 49 height 18
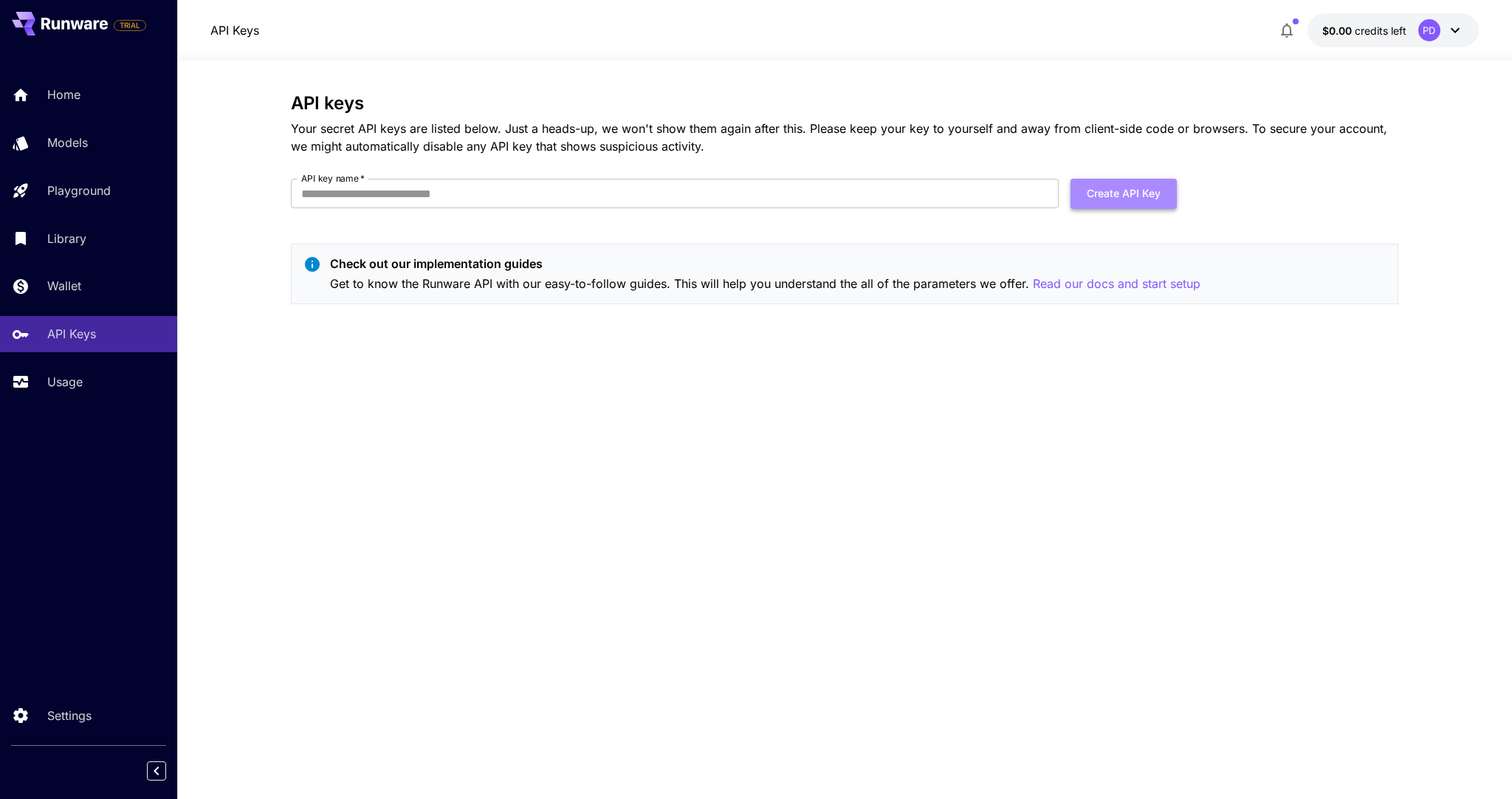
click at [1118, 206] on button "Create API Key" at bounding box center [1124, 194] width 107 height 30
click at [1128, 277] on p "Read our docs and start setup" at bounding box center [1116, 284] width 167 height 18
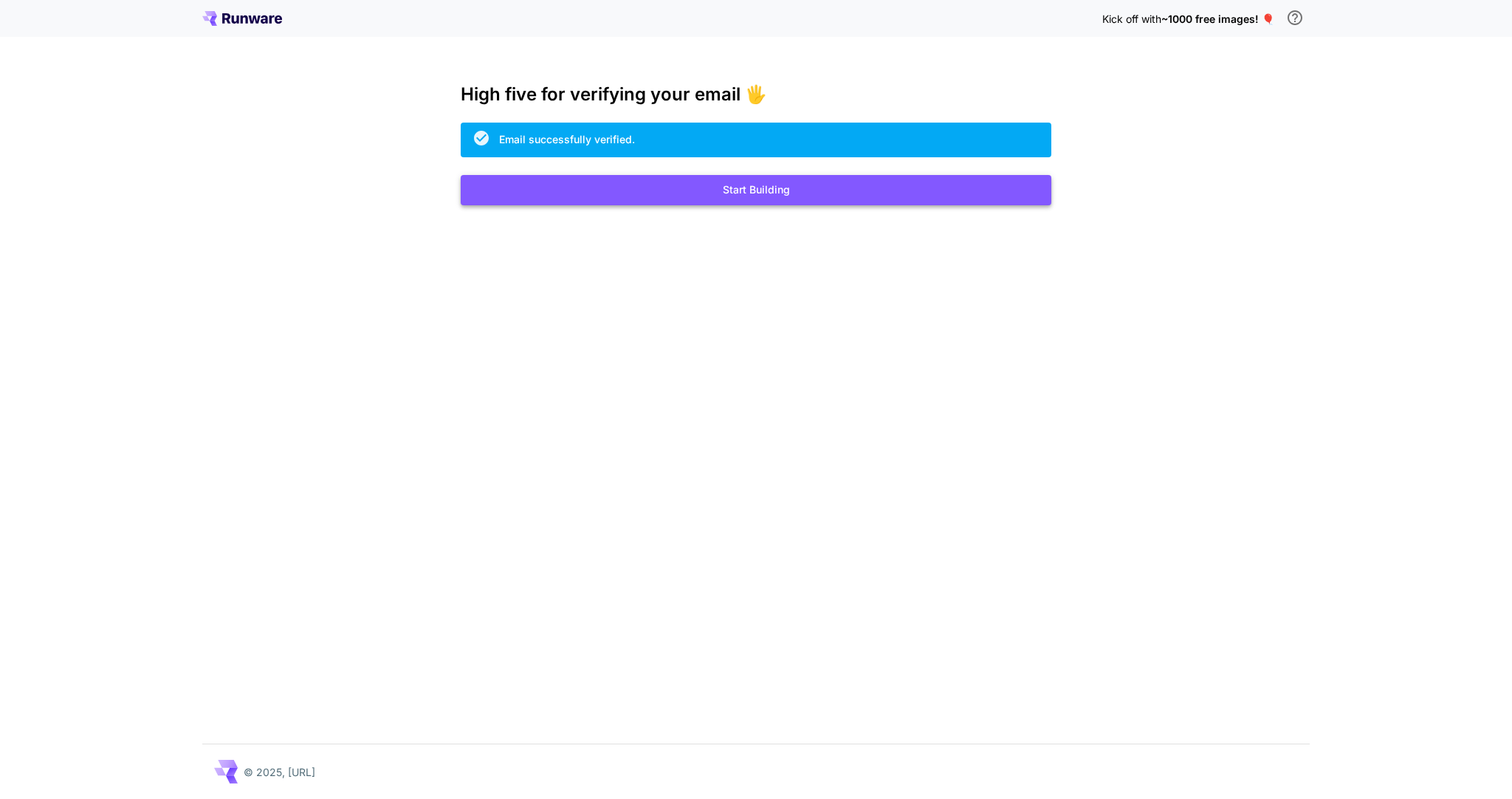
click at [777, 197] on button "Start Building" at bounding box center [756, 190] width 591 height 30
